Goal: Task Accomplishment & Management: Use online tool/utility

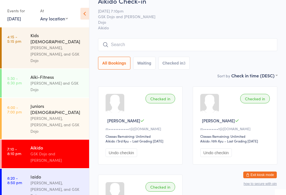
scroll to position [11, 0]
click at [136, 43] on input "search" at bounding box center [187, 45] width 179 height 13
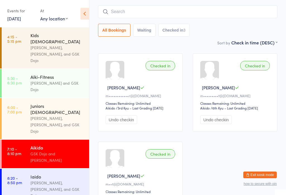
scroll to position [51, 0]
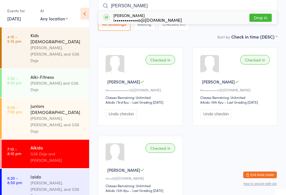
type input "[PERSON_NAME]"
click at [128, 15] on div "[PERSON_NAME] i••••••••••••o@[DOMAIN_NAME]" at bounding box center [147, 17] width 68 height 9
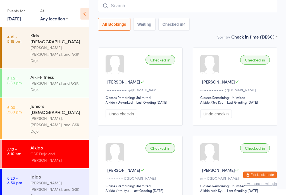
click at [129, 3] on input "search" at bounding box center [187, 5] width 179 height 13
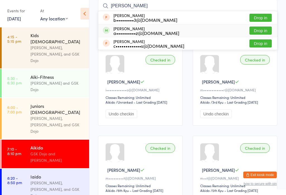
type input "[PERSON_NAME]"
click at [132, 29] on div "[PERSON_NAME] a••••••••••z@[DOMAIN_NAME]" at bounding box center [146, 30] width 66 height 9
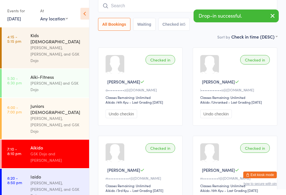
click at [48, 173] on div "Iaido" at bounding box center [57, 176] width 54 height 6
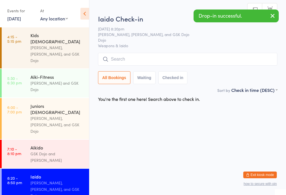
click at [128, 54] on input "search" at bounding box center [187, 59] width 179 height 13
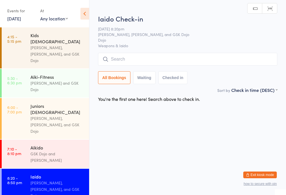
scroll to position [53, 0]
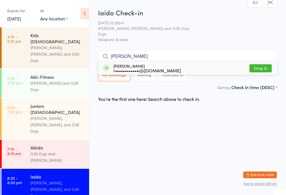
type input "[PERSON_NAME]"
click at [130, 62] on div "[PERSON_NAME] r••••••••••••i@[DOMAIN_NAME] Drop in" at bounding box center [187, 68] width 179 height 13
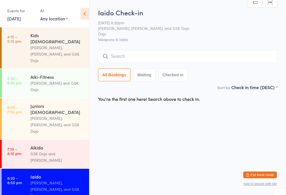
scroll to position [0, 0]
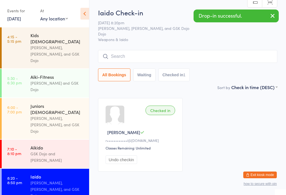
click at [114, 52] on input "search" at bounding box center [187, 56] width 179 height 13
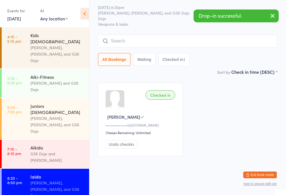
scroll to position [51, 0]
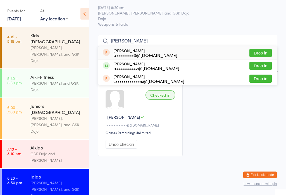
type input "[PERSON_NAME]"
click at [136, 66] on div "a••••••••••z@[DOMAIN_NAME]" at bounding box center [146, 68] width 66 height 4
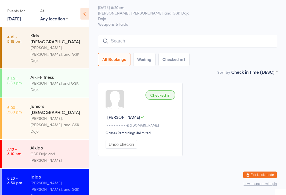
scroll to position [20, 0]
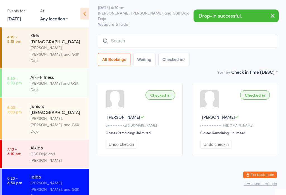
click at [118, 35] on input "search" at bounding box center [187, 41] width 179 height 13
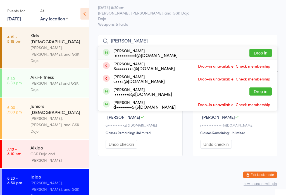
type input "[PERSON_NAME]"
click at [119, 48] on div "[PERSON_NAME] m•••••••••t@[DOMAIN_NAME]" at bounding box center [145, 52] width 64 height 9
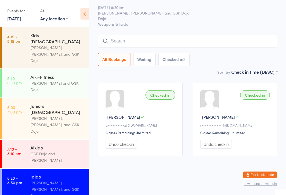
scroll to position [20, 0]
